Goal: Transaction & Acquisition: Purchase product/service

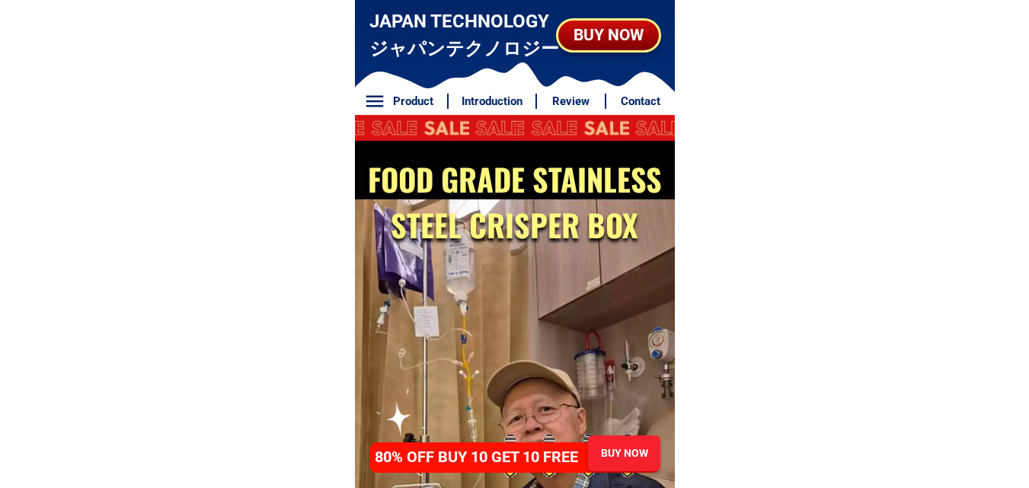
click at [587, 50] on div "BUY NOW" at bounding box center [608, 34] width 115 height 37
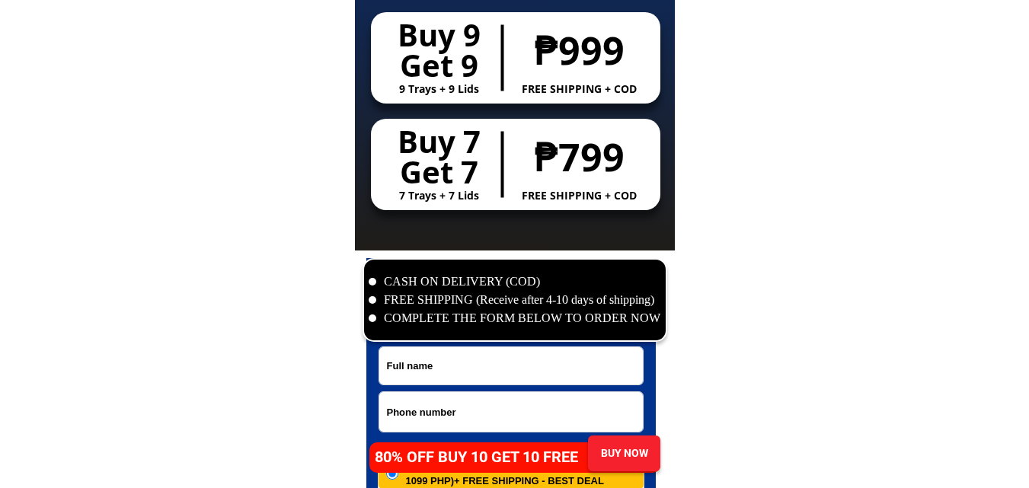
scroll to position [7359, 0]
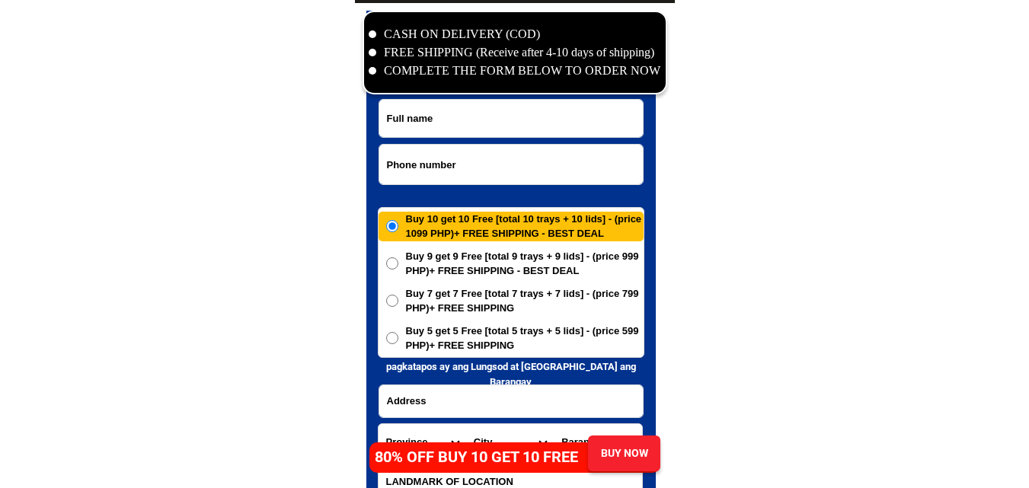
click at [481, 163] on input "Input phone_number" at bounding box center [511, 165] width 264 height 40
paste input "09558854440"
type input "09558854440"
click at [477, 390] on input "Input address" at bounding box center [511, 401] width 264 height 32
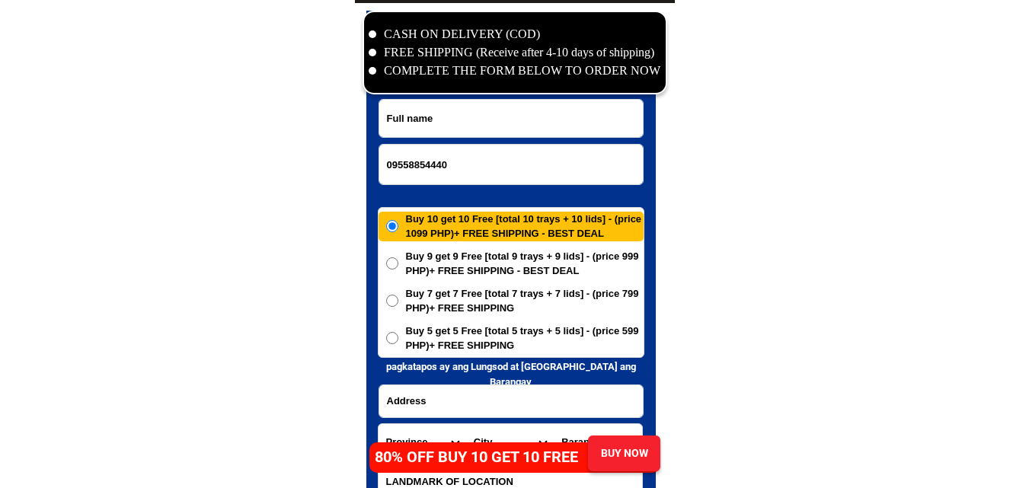
paste input "[PERSON_NAME] [PERSON_NAME] Alipao [PERSON_NAME]-3. [PERSON_NAME] Misamis Orien…"
type input "[PERSON_NAME] [PERSON_NAME] Alipao [PERSON_NAME]-3. [PERSON_NAME] Misamis Orien…"
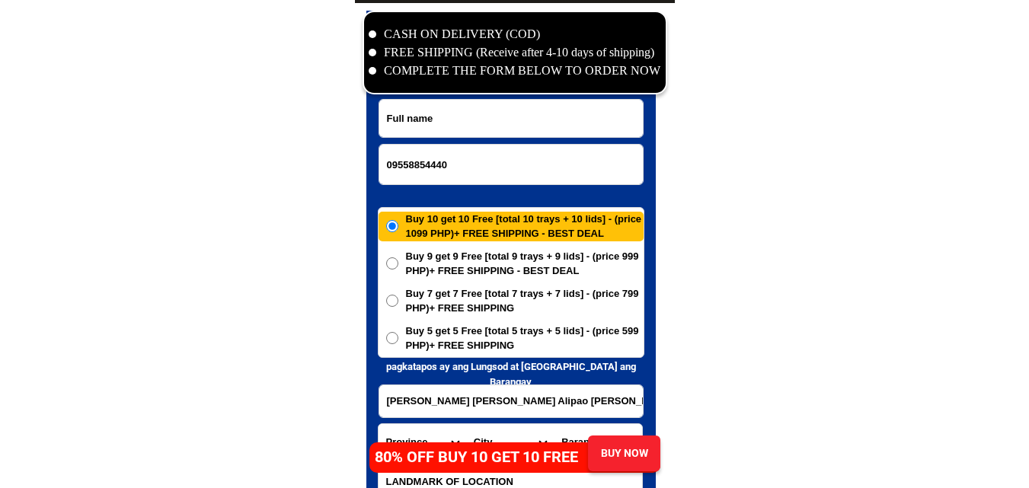
drag, startPoint x: 489, startPoint y: 401, endPoint x: 187, endPoint y: 113, distance: 417.5
click at [376, 397] on div "CASH ON DELIVERY (COD) FREE SHIPPING (Receive after 4-10 days of shipping) COMP…" at bounding box center [515, 284] width 320 height 563
paste input "[PERSON_NAME] [PERSON_NAME] Alipao"
click at [521, 113] on input "Input full_name" at bounding box center [511, 118] width 264 height 37
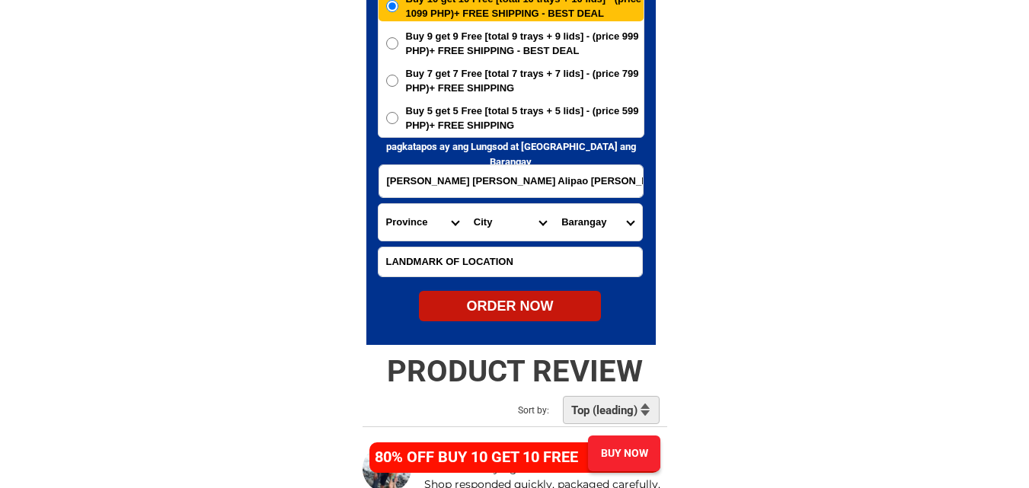
scroll to position [7587, 0]
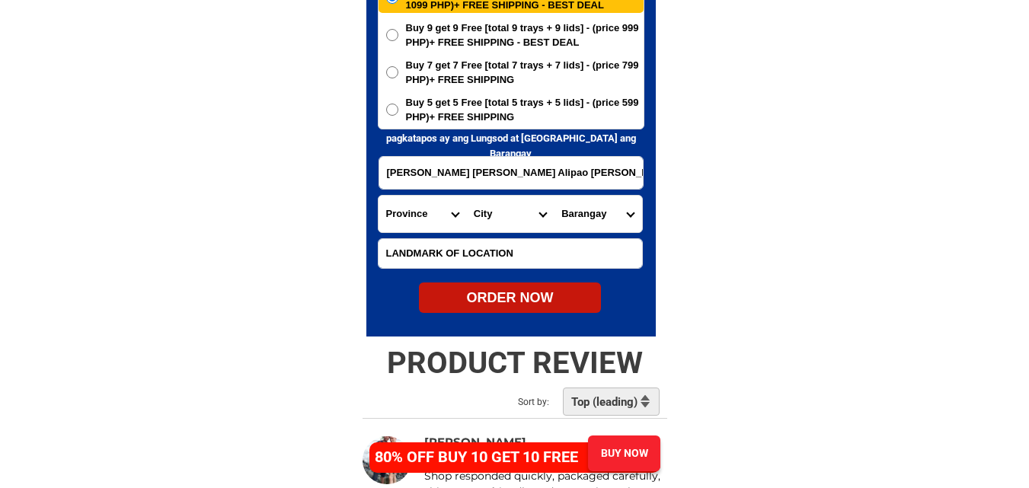
type input "[PERSON_NAME] [PERSON_NAME] Alipao"
click at [411, 212] on select "Province [GEOGRAPHIC_DATA] [GEOGRAPHIC_DATA] [GEOGRAPHIC_DATA] [GEOGRAPHIC_DATA…" at bounding box center [423, 214] width 88 height 37
select select "63_386"
click at [379, 196] on select "Province [GEOGRAPHIC_DATA] [GEOGRAPHIC_DATA] [GEOGRAPHIC_DATA] [GEOGRAPHIC_DATA…" at bounding box center [423, 214] width 88 height 37
click at [614, 173] on input "[PERSON_NAME] [PERSON_NAME] Alipao [PERSON_NAME]-3. [PERSON_NAME] Misamis Orien…" at bounding box center [511, 173] width 264 height 32
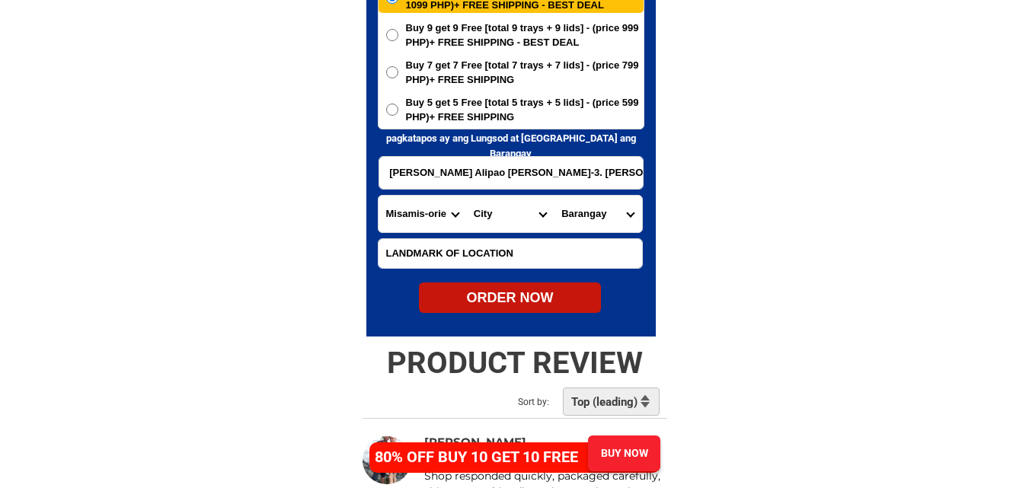
scroll to position [0, 0]
click at [494, 214] on select "City Alubijid [GEOGRAPHIC_DATA] [GEOGRAPHIC_DATA] [GEOGRAPHIC_DATA] [GEOGRAPHIC…" at bounding box center [510, 214] width 88 height 37
drag, startPoint x: 731, startPoint y: 130, endPoint x: 704, endPoint y: 168, distance: 46.9
click at [603, 165] on input "[PERSON_NAME] [PERSON_NAME] Alipao [PERSON_NAME]-3. [PERSON_NAME] Misamis Orien…" at bounding box center [511, 173] width 264 height 32
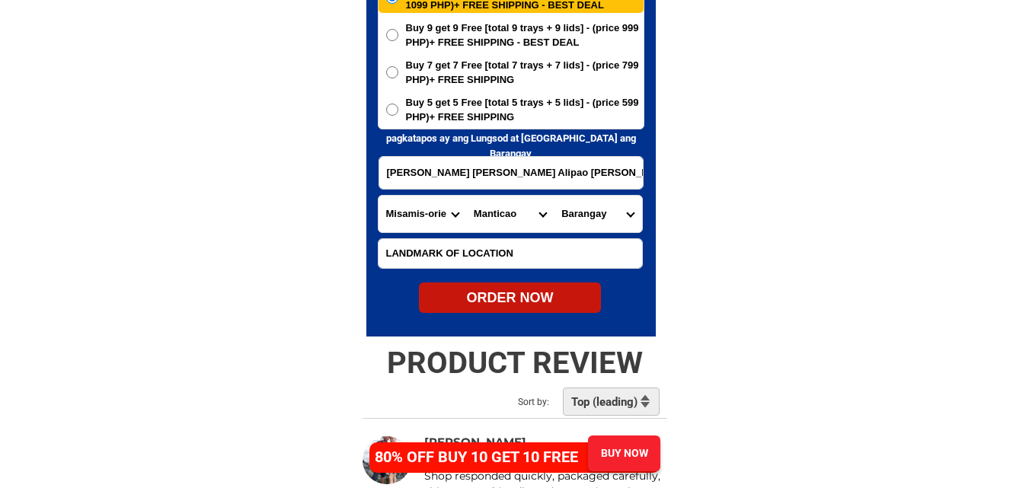
click at [515, 216] on select "City Alubijid [GEOGRAPHIC_DATA] [GEOGRAPHIC_DATA] [GEOGRAPHIC_DATA] [GEOGRAPHIC…" at bounding box center [510, 214] width 88 height 37
click at [442, 210] on select "Province [GEOGRAPHIC_DATA] [GEOGRAPHIC_DATA] [GEOGRAPHIC_DATA] [GEOGRAPHIC_DATA…" at bounding box center [423, 214] width 88 height 37
drag, startPoint x: 442, startPoint y: 210, endPoint x: 452, endPoint y: 209, distance: 10.0
click at [442, 210] on select "Province [GEOGRAPHIC_DATA] [GEOGRAPHIC_DATA] [GEOGRAPHIC_DATA] [GEOGRAPHIC_DATA…" at bounding box center [423, 214] width 88 height 37
click at [507, 206] on select "City Alubijid [GEOGRAPHIC_DATA] [GEOGRAPHIC_DATA] [GEOGRAPHIC_DATA] [GEOGRAPHIC…" at bounding box center [510, 214] width 88 height 37
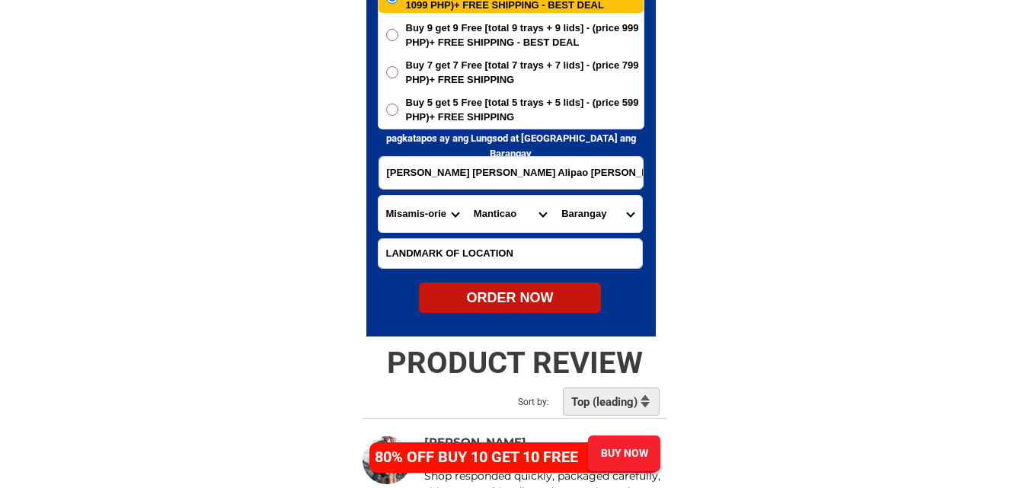
select select "63_3867036"
click at [466, 196] on select "City Alubijid [GEOGRAPHIC_DATA] [GEOGRAPHIC_DATA] [GEOGRAPHIC_DATA] [GEOGRAPHIC…" at bounding box center [510, 214] width 88 height 37
drag, startPoint x: 849, startPoint y: 161, endPoint x: 844, endPoint y: 169, distance: 9.3
click at [608, 208] on select "Barangay Abunda [PERSON_NAME] Cabantian Cabubuhan Candiis [PERSON_NAME] Damayuh…" at bounding box center [598, 214] width 88 height 37
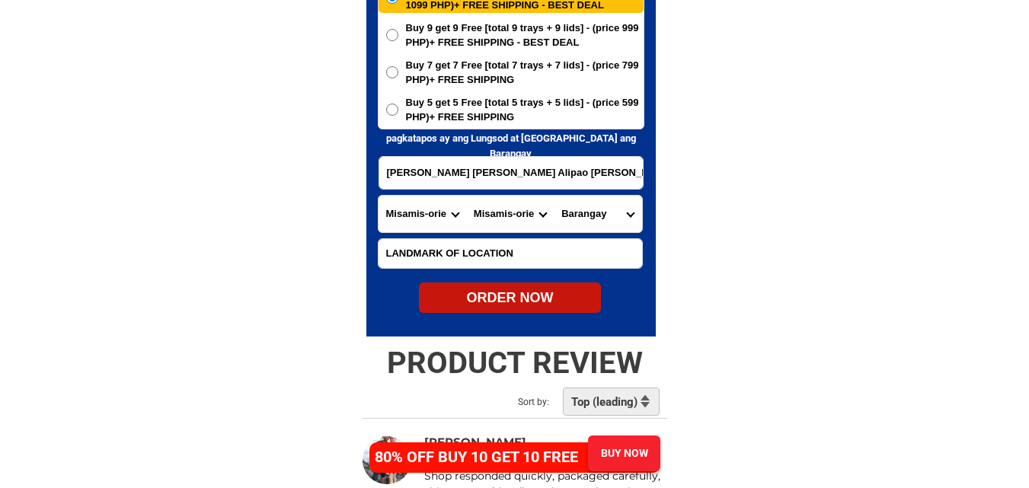
click at [608, 206] on select "Barangay Abunda [PERSON_NAME] Cabantian Cabubuhan Candiis [PERSON_NAME] Damayuh…" at bounding box center [598, 214] width 88 height 37
click at [603, 175] on input "[PERSON_NAME] [PERSON_NAME] Alipao [PERSON_NAME]-3. [PERSON_NAME] Misamis Orien…" at bounding box center [511, 173] width 264 height 32
type input "[PERSON_NAME] [PERSON_NAME] Alipao [PERSON_NAME]-3. [PERSON_NAME] Misamis Orien…"
click at [612, 218] on select "Barangay Abunda [PERSON_NAME] Cabantian Cabubuhan Candiis [PERSON_NAME] Damayuh…" at bounding box center [598, 214] width 88 height 37
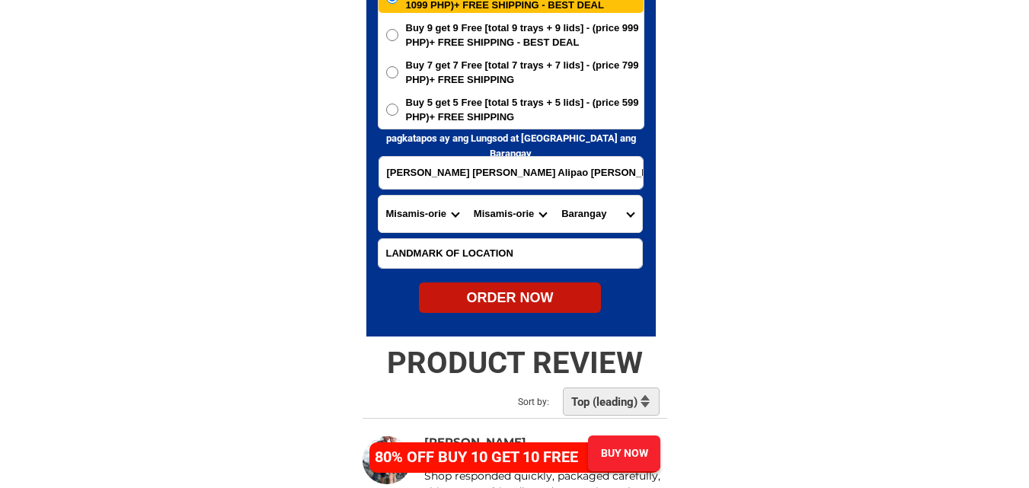
select select "63_38670366356"
click at [554, 196] on select "Barangay Abunda [PERSON_NAME] Cabantian Cabubuhan Candiis [PERSON_NAME] Damayuh…" at bounding box center [598, 214] width 88 height 37
click at [478, 114] on span "Buy 5 get 5 Free [total 5 trays + 5 lids] - (price 599 PHP)+ FREE SHIPPING" at bounding box center [525, 110] width 238 height 30
click at [398, 114] on input "Buy 5 get 5 Free [total 5 trays + 5 lids] - (price 599 PHP)+ FREE SHIPPING" at bounding box center [392, 110] width 12 height 12
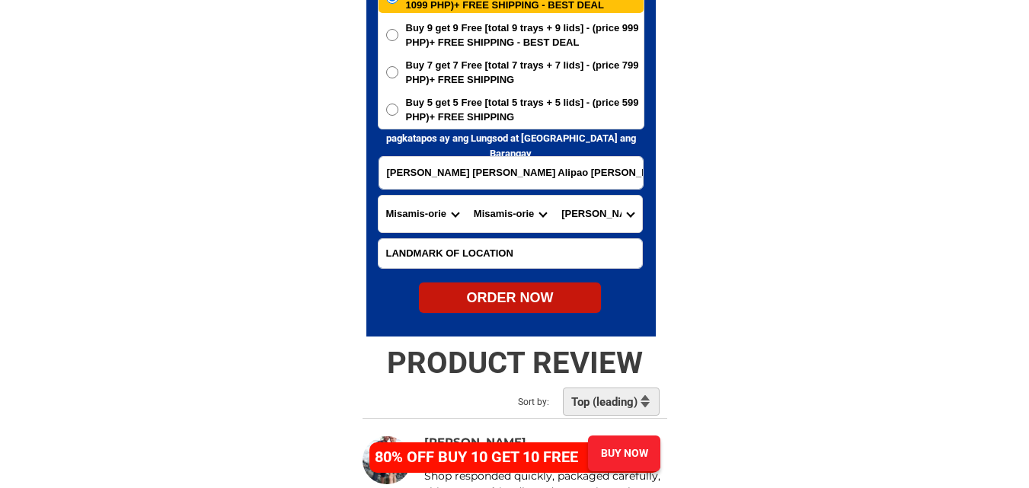
radio input "true"
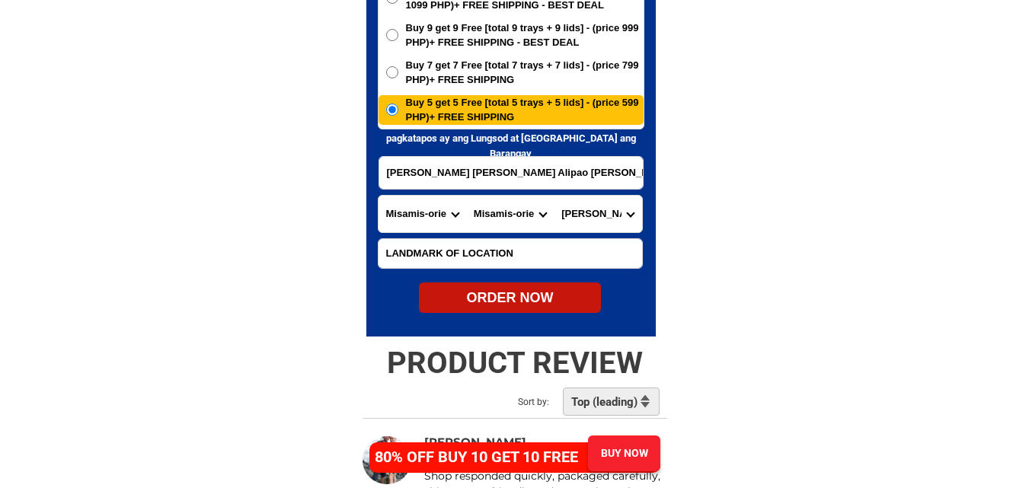
click at [509, 290] on div "ORDER NOW" at bounding box center [510, 298] width 182 height 21
type input "09558854440"
type input "[PERSON_NAME] [PERSON_NAME] Alipao [PERSON_NAME]-3. [PERSON_NAME] Misamis Orien…"
radio input "true"
